Goal: Task Accomplishment & Management: Complete application form

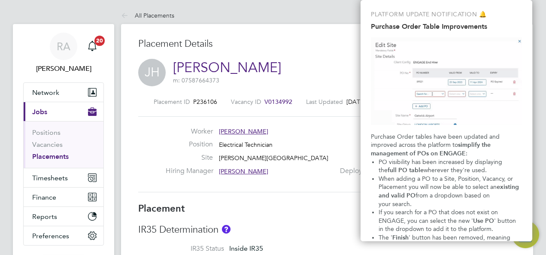
click at [311, 49] on h3 "Placement Details" at bounding box center [298, 44] width 320 height 12
click at [47, 142] on link "Vacancies" at bounding box center [47, 144] width 30 height 8
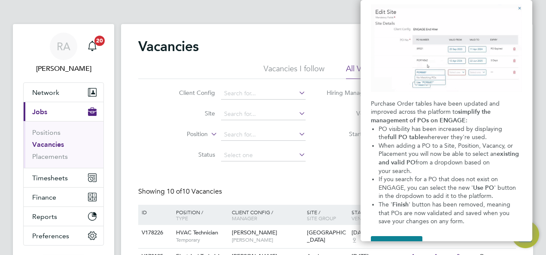
scroll to position [55, 0]
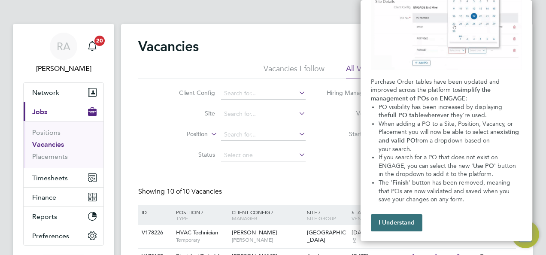
click at [398, 227] on button "I Understand" at bounding box center [397, 222] width 52 height 17
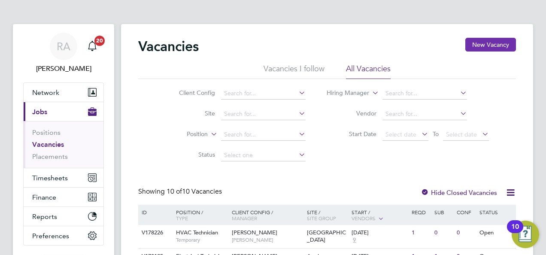
click at [489, 42] on button "New Vacancy" at bounding box center [490, 45] width 51 height 14
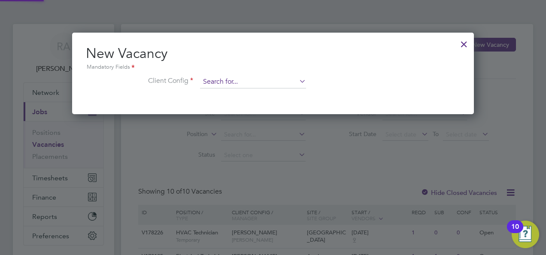
scroll to position [81, 402]
click at [228, 82] on input at bounding box center [253, 82] width 106 height 13
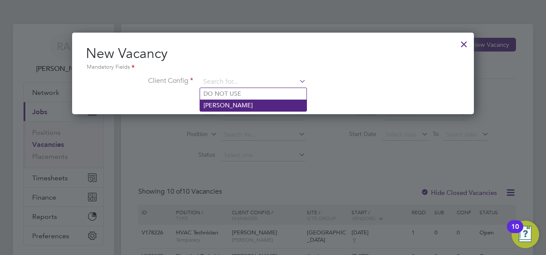
click at [228, 105] on li "[PERSON_NAME]" at bounding box center [253, 106] width 106 height 12
type input "[PERSON_NAME]"
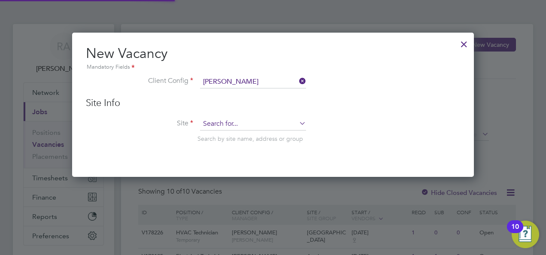
click at [216, 125] on input at bounding box center [253, 124] width 106 height 13
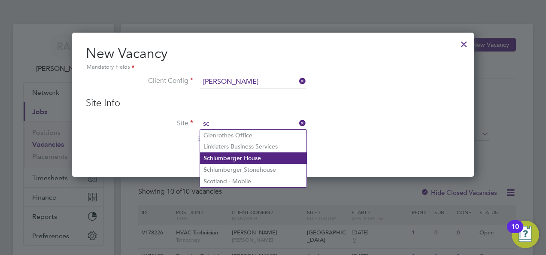
click at [255, 159] on li "Sc hlumberger House" at bounding box center [253, 158] width 106 height 12
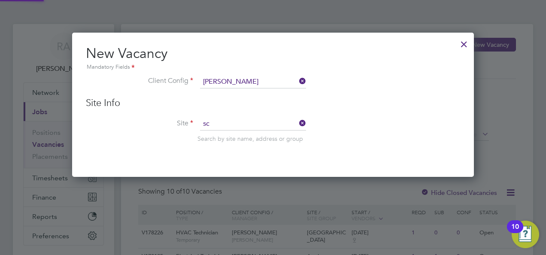
type input "Schlumberger House"
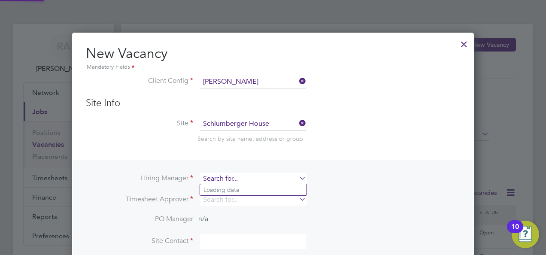
click at [238, 180] on input at bounding box center [253, 179] width 106 height 12
type input "r"
type input "d"
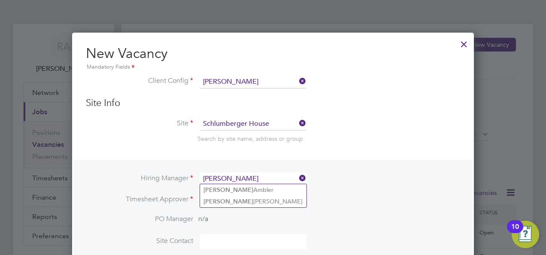
click at [232, 187] on li "[PERSON_NAME]" at bounding box center [253, 190] width 106 height 12
type input "[PERSON_NAME]"
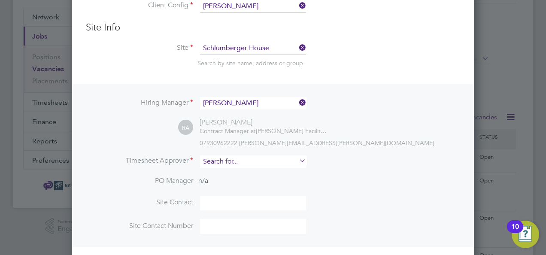
click at [238, 162] on input at bounding box center [253, 161] width 106 height 12
click at [228, 168] on li "[PERSON_NAME]" at bounding box center [253, 173] width 106 height 12
type input "[PERSON_NAME]"
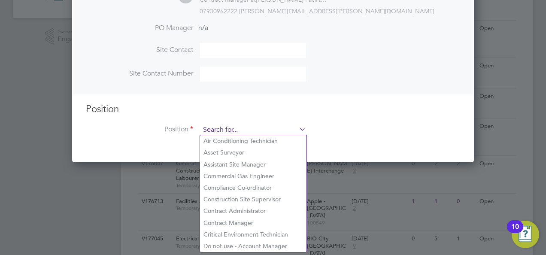
click at [231, 128] on input at bounding box center [253, 130] width 106 height 13
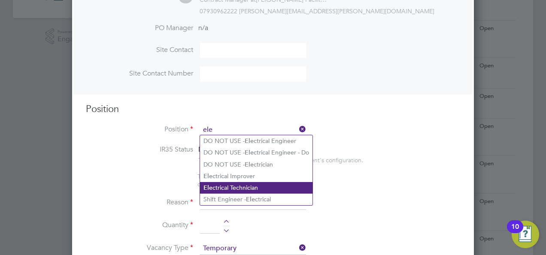
click at [227, 185] on li "Ele ctrical Technician" at bounding box center [256, 188] width 112 height 12
type input "Electrical Technician"
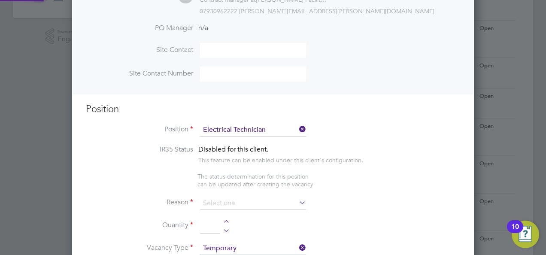
type textarea "**LOREMIP DO SITA:** **Co adipisc el seddoeiusmo temp incididu ut laboreet dolo…"
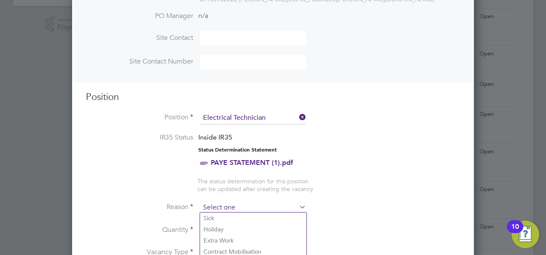
click at [223, 203] on input at bounding box center [253, 207] width 106 height 13
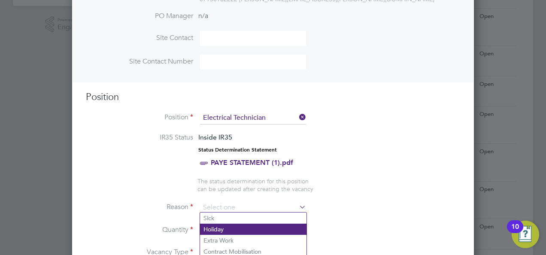
click at [219, 227] on li "Holiday" at bounding box center [253, 229] width 106 height 11
type input "Holiday"
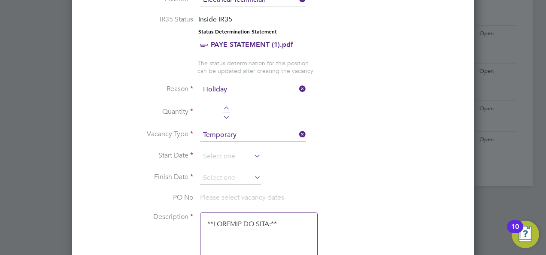
click at [226, 106] on div at bounding box center [226, 109] width 7 height 6
type input "1"
click at [231, 156] on input at bounding box center [230, 156] width 61 height 13
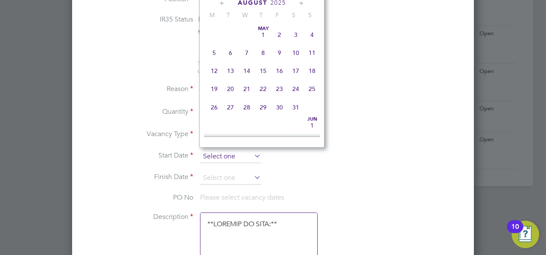
scroll to position [294, 0]
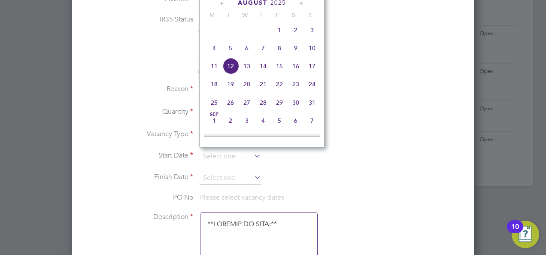
click at [230, 107] on span "26" at bounding box center [230, 102] width 16 height 16
type input "[DATE]"
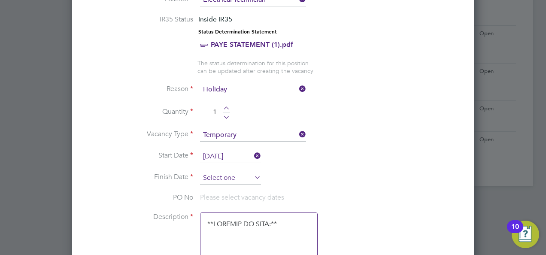
click at [219, 175] on input at bounding box center [230, 178] width 61 height 13
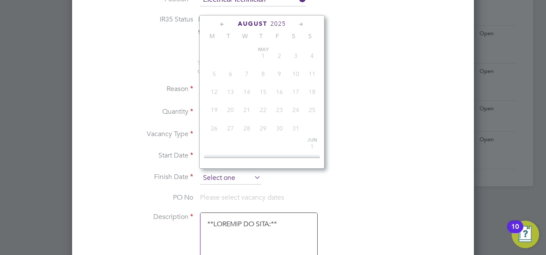
scroll to position [331, 0]
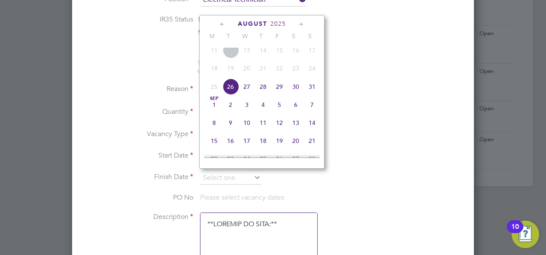
click at [282, 93] on span "29" at bounding box center [279, 87] width 16 height 16
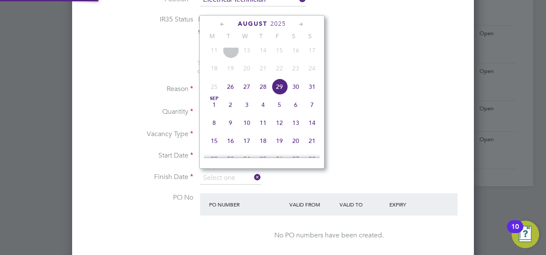
type input "[DATE]"
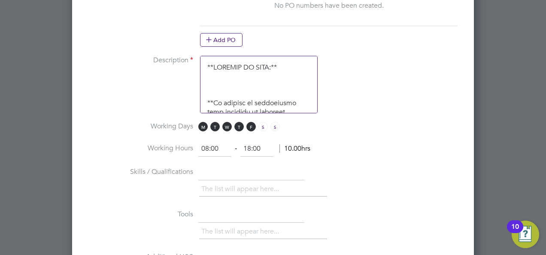
scroll to position [682, 0]
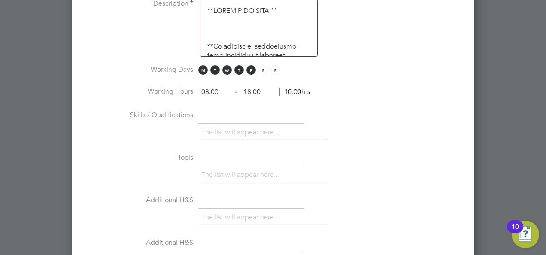
click at [249, 91] on input "18:00" at bounding box center [256, 92] width 33 height 15
type input "17:00"
click at [200, 65] on span "M" at bounding box center [202, 69] width 9 height 9
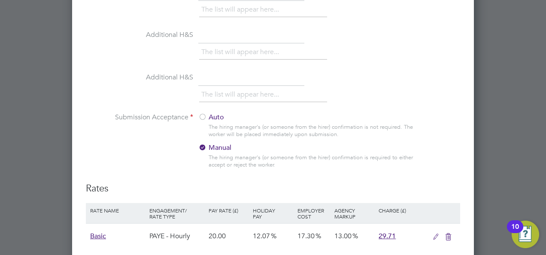
scroll to position [868, 0]
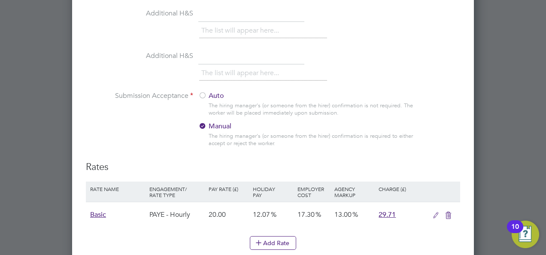
click at [202, 92] on div at bounding box center [202, 96] width 9 height 9
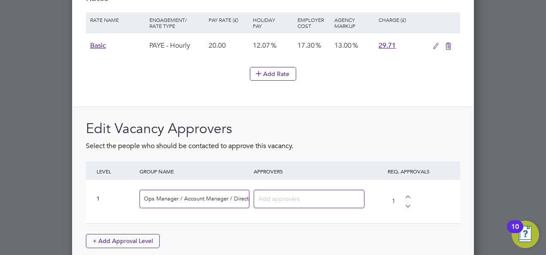
scroll to position [1090, 0]
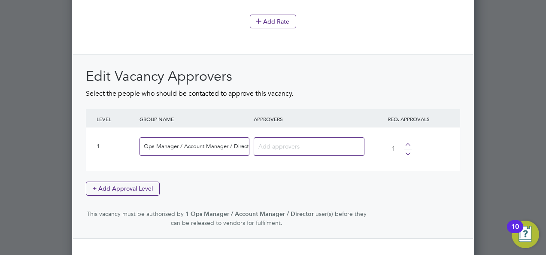
click at [285, 145] on input at bounding box center [305, 145] width 95 height 11
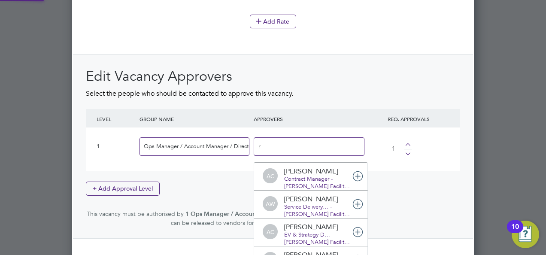
scroll to position [9, 60]
type input "[PERSON_NAME]"
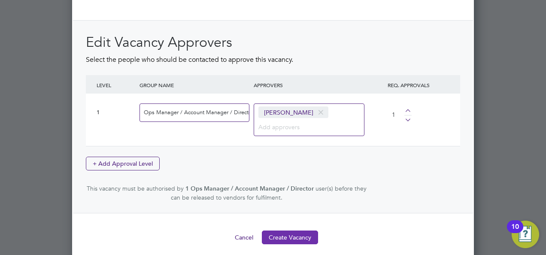
click at [284, 231] on button "Create Vacancy" at bounding box center [290, 238] width 56 height 14
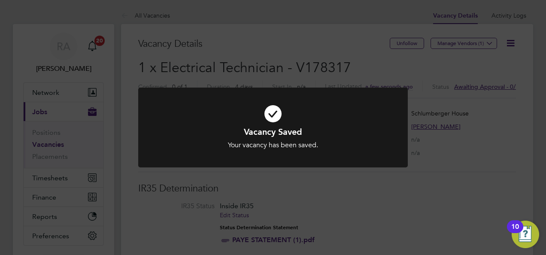
click at [306, 35] on div "Vacancy Saved Your vacancy has been saved. Cancel Okay" at bounding box center [273, 127] width 546 height 255
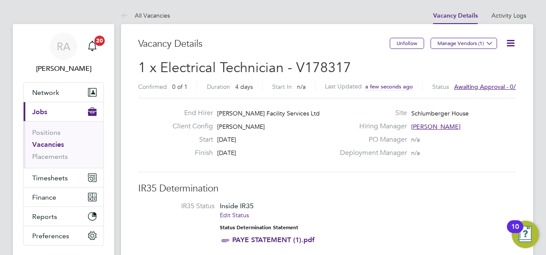
click at [477, 87] on span "Awaiting approval - 0/1" at bounding box center [486, 87] width 65 height 8
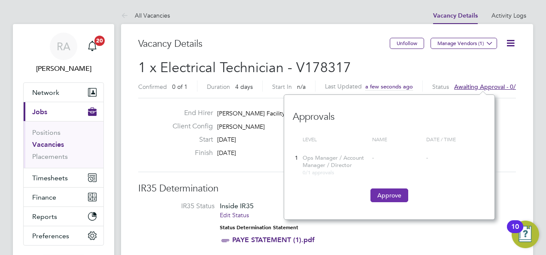
click at [395, 192] on button "Approve" at bounding box center [389, 195] width 38 height 14
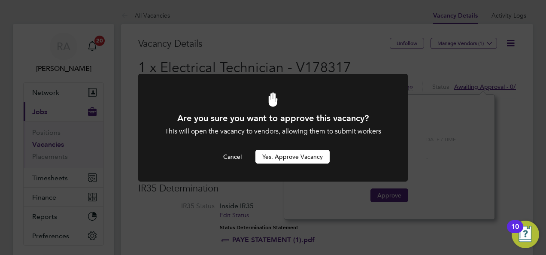
click at [293, 155] on button "Yes, Approve Vacancy" at bounding box center [292, 157] width 74 height 14
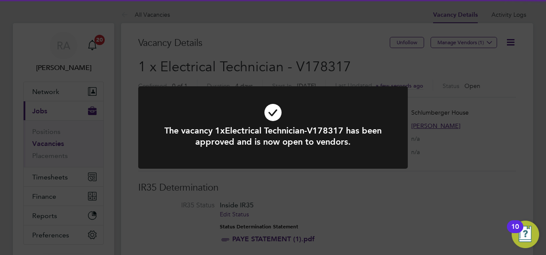
click at [304, 40] on div "The vacancy 1xElectrical Technician-V178317 has been approved and is now open t…" at bounding box center [273, 127] width 546 height 255
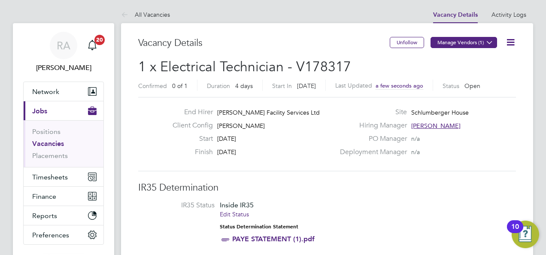
click at [469, 42] on button "Manage Vendors (1)" at bounding box center [464, 42] width 67 height 11
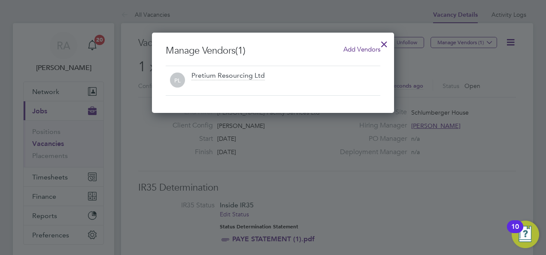
click at [347, 49] on span "Add Vendors" at bounding box center [361, 49] width 37 height 8
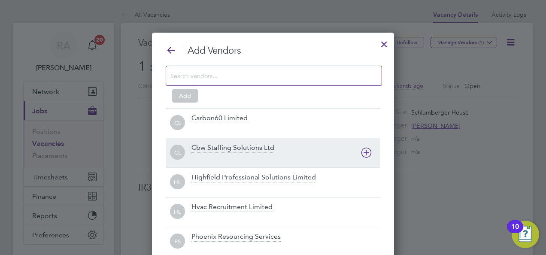
click at [238, 155] on div at bounding box center [285, 158] width 189 height 9
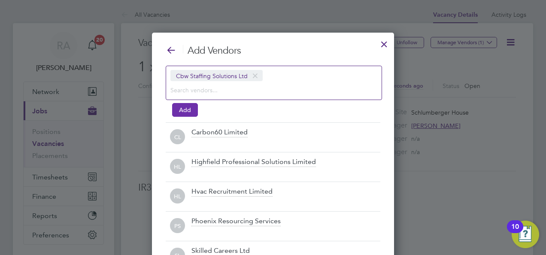
click at [187, 113] on button "Add" at bounding box center [185, 110] width 26 height 14
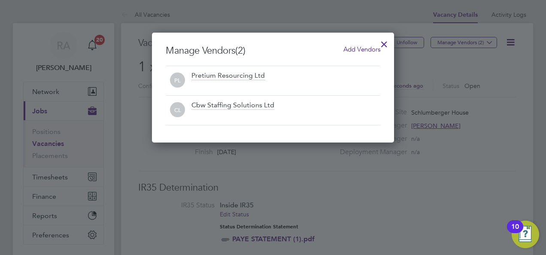
click at [382, 41] on div at bounding box center [383, 41] width 15 height 15
